Goal: Task Accomplishment & Management: Complete application form

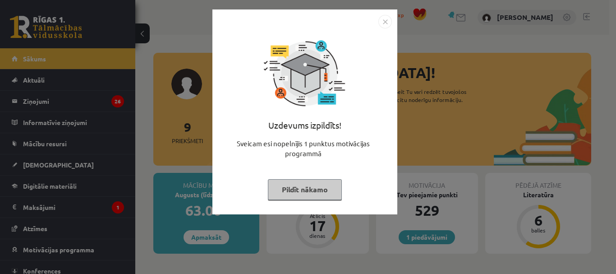
click at [385, 19] on img "Close" at bounding box center [386, 22] width 14 height 14
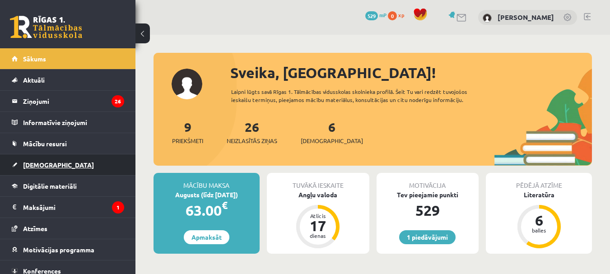
click at [37, 170] on link "[DEMOGRAPHIC_DATA]" at bounding box center [68, 164] width 112 height 21
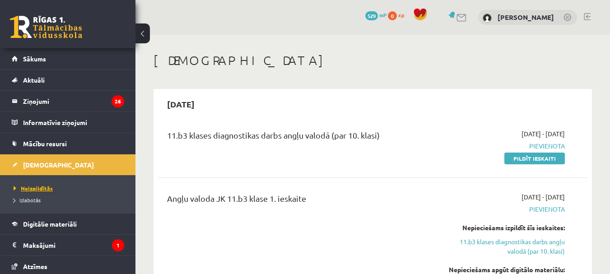
click at [38, 187] on span "Neizpildītās" at bounding box center [33, 188] width 39 height 7
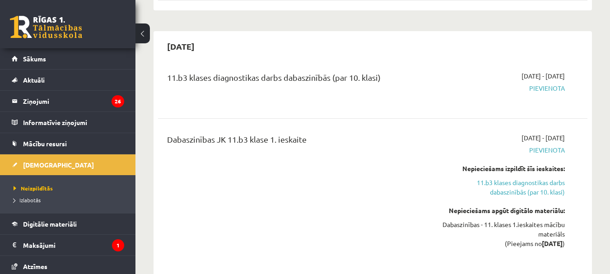
scroll to position [371, 0]
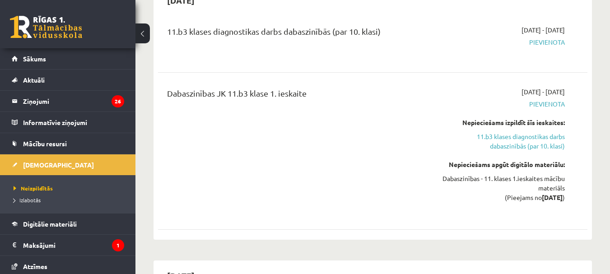
click at [538, 42] on span "Pievienota" at bounding box center [503, 41] width 124 height 9
click at [365, 72] on hr at bounding box center [372, 72] width 429 height 0
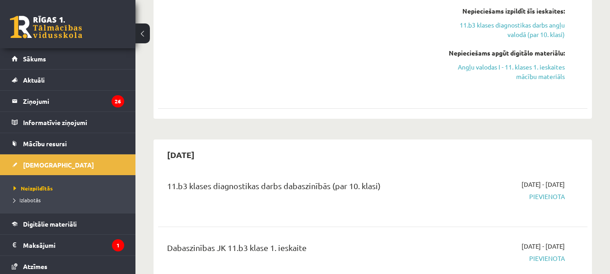
scroll to position [456, 0]
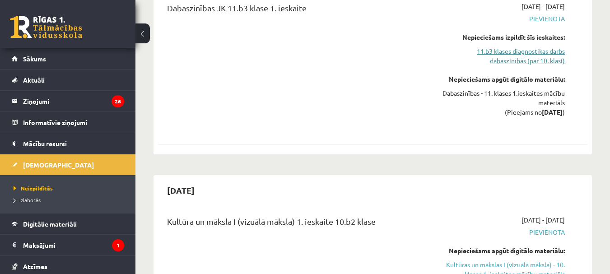
click at [543, 62] on link "11.b3 klases diagnostikas darbs dabaszinībās (par 10. klasi)" at bounding box center [503, 55] width 124 height 19
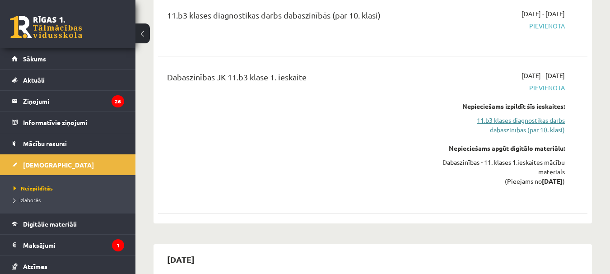
click at [523, 122] on link "11.b3 klases diagnostikas darbs dabaszinībās (par 10. klasi)" at bounding box center [503, 125] width 124 height 19
drag, startPoint x: 523, startPoint y: 122, endPoint x: 373, endPoint y: 101, distance: 151.3
click at [373, 101] on div "Dabaszinības JK 11.b3 klase 1. ieskaite" at bounding box center [297, 135] width 274 height 128
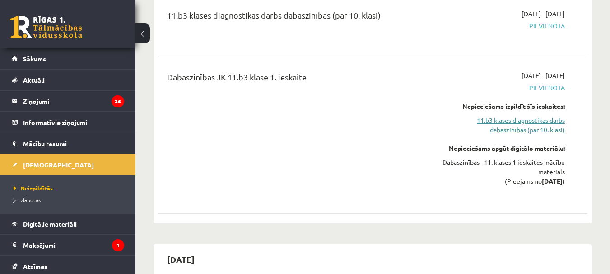
click at [542, 125] on link "11.b3 klases diagnostikas darbs dabaszinībās (par 10. klasi)" at bounding box center [503, 125] width 124 height 19
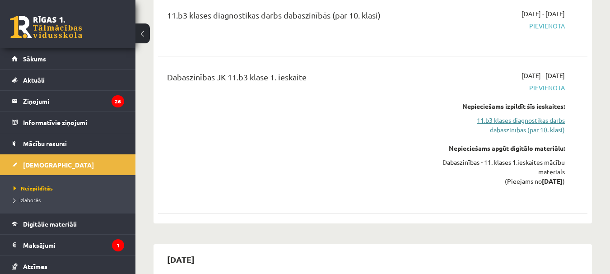
click at [542, 125] on link "11.b3 klases diagnostikas darbs dabaszinībās (par 10. klasi)" at bounding box center [503, 125] width 124 height 19
click at [543, 125] on link "11.b3 klases diagnostikas darbs dabaszinībās (par 10. klasi)" at bounding box center [503, 125] width 124 height 19
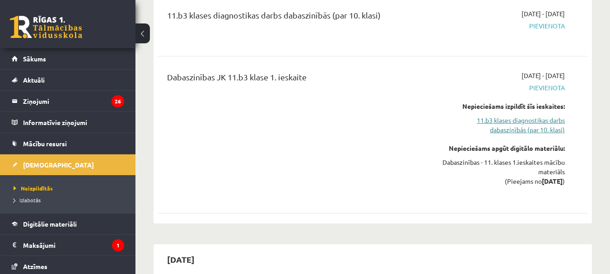
click at [543, 125] on link "11.b3 klases diagnostikas darbs dabaszinībās (par 10. klasi)" at bounding box center [503, 125] width 124 height 19
click at [545, 125] on link "11.b3 klases diagnostikas darbs dabaszinībās (par 10. klasi)" at bounding box center [503, 125] width 124 height 19
click at [546, 126] on link "11.b3 klases diagnostikas darbs dabaszinībās (par 10. klasi)" at bounding box center [503, 125] width 124 height 19
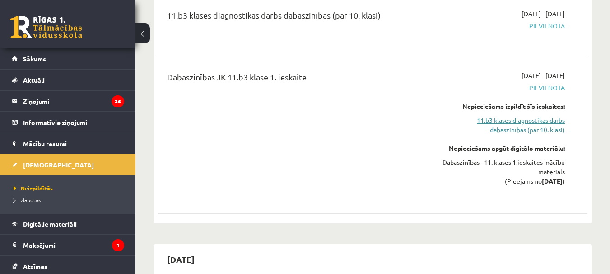
click at [546, 126] on link "11.b3 klases diagnostikas darbs dabaszinībās (par 10. klasi)" at bounding box center [503, 125] width 124 height 19
click at [547, 126] on link "11.b3 klases diagnostikas darbs dabaszinībās (par 10. klasi)" at bounding box center [503, 125] width 124 height 19
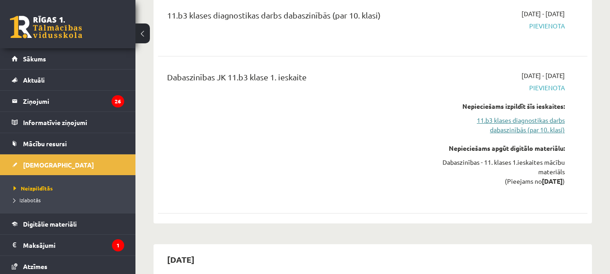
click at [547, 126] on link "11.b3 klases diagnostikas darbs dabaszinībās (par 10. klasi)" at bounding box center [503, 125] width 124 height 19
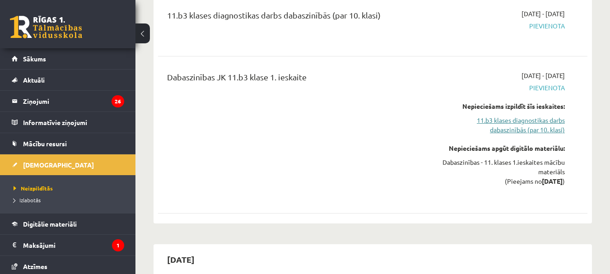
click at [547, 126] on link "11.b3 klases diagnostikas darbs dabaszinībās (par 10. klasi)" at bounding box center [503, 125] width 124 height 19
click at [486, 128] on link "11.b3 klases diagnostikas darbs dabaszinībās (par 10. klasi)" at bounding box center [503, 125] width 124 height 19
click at [35, 187] on span "Neizpildītās" at bounding box center [33, 188] width 39 height 7
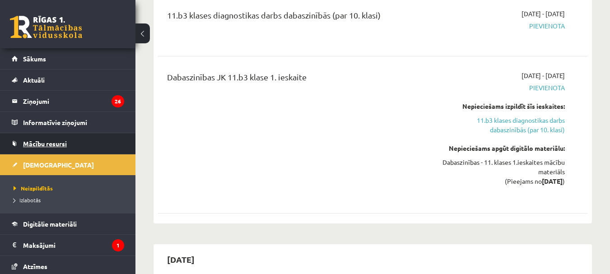
click at [79, 141] on link "Mācību resursi" at bounding box center [68, 143] width 112 height 21
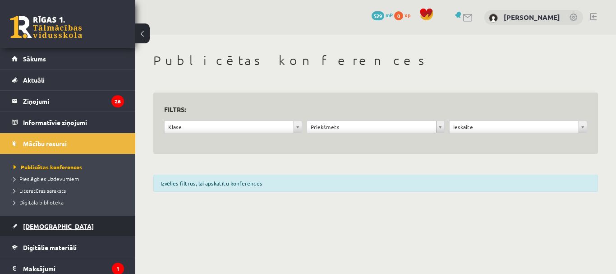
click at [66, 223] on link "[DEMOGRAPHIC_DATA]" at bounding box center [68, 226] width 112 height 21
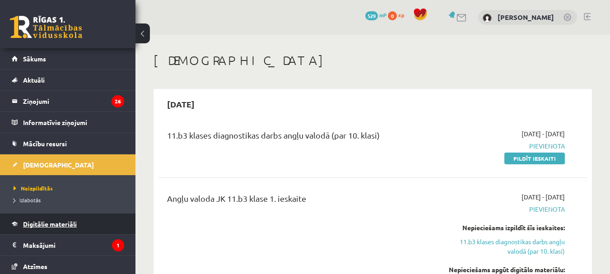
click at [81, 221] on link "Digitālie materiāli" at bounding box center [68, 223] width 112 height 21
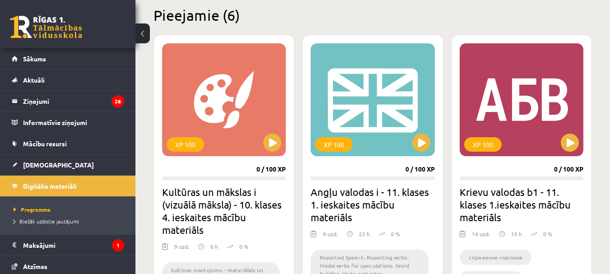
scroll to position [227, 0]
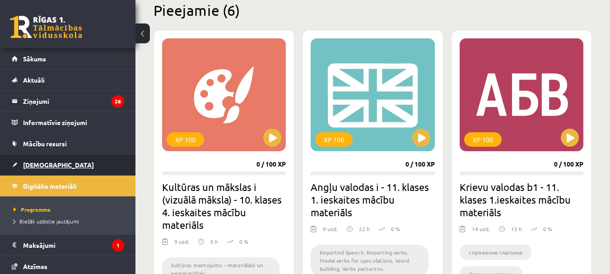
click at [55, 167] on link "[DEMOGRAPHIC_DATA]" at bounding box center [68, 164] width 112 height 21
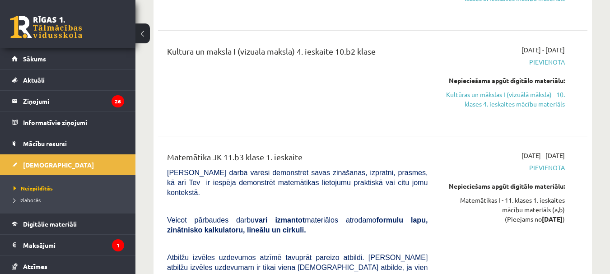
scroll to position [951, 0]
